Goal: Check status: Check status

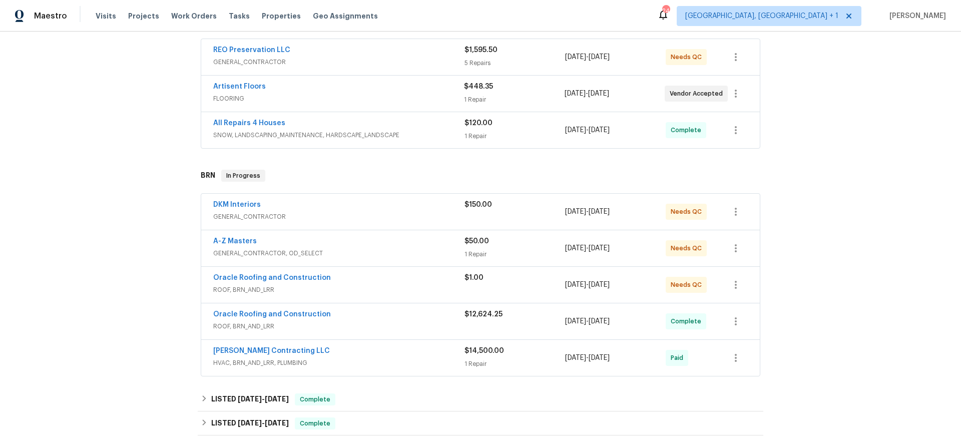
scroll to position [203, 0]
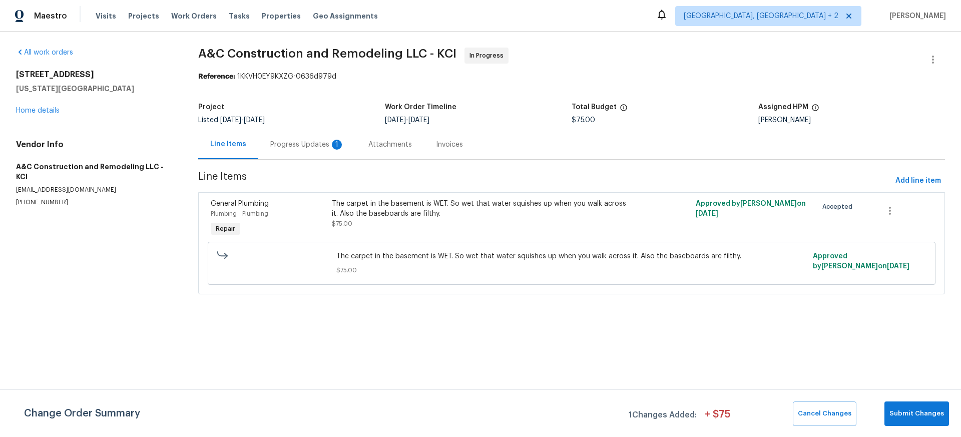
click at [294, 153] on div "Progress Updates 1" at bounding box center [307, 145] width 98 height 30
